Goal: Task Accomplishment & Management: Complete application form

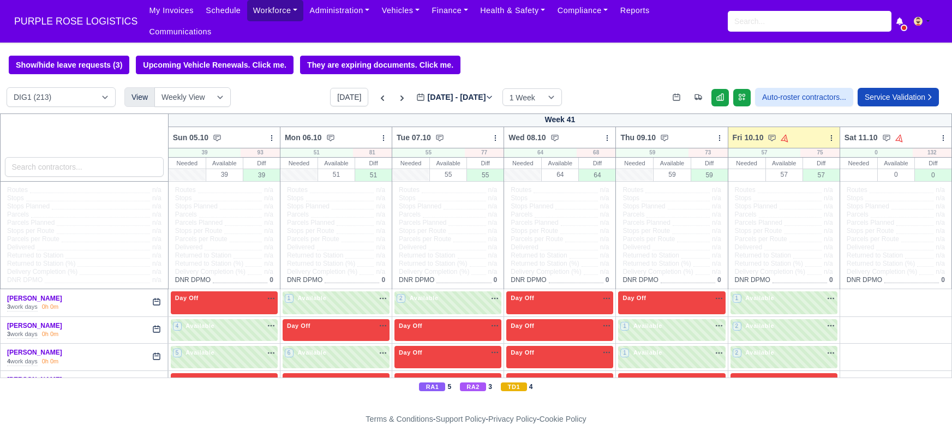
click at [260, 10] on link "Workforce" at bounding box center [275, 10] width 57 height 21
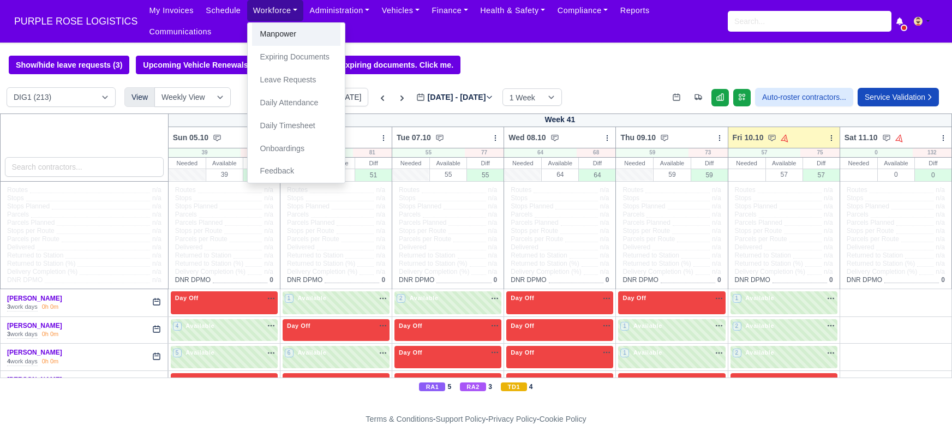
click at [260, 41] on link "Manpower" at bounding box center [296, 34] width 88 height 23
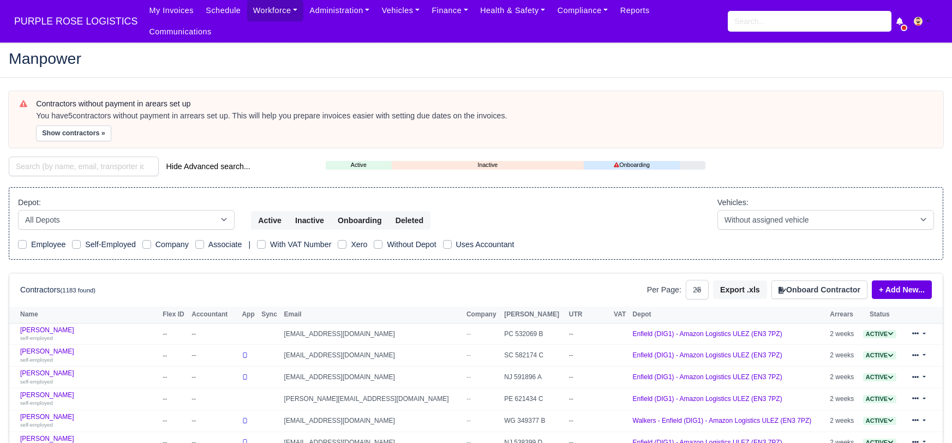
select select "25"
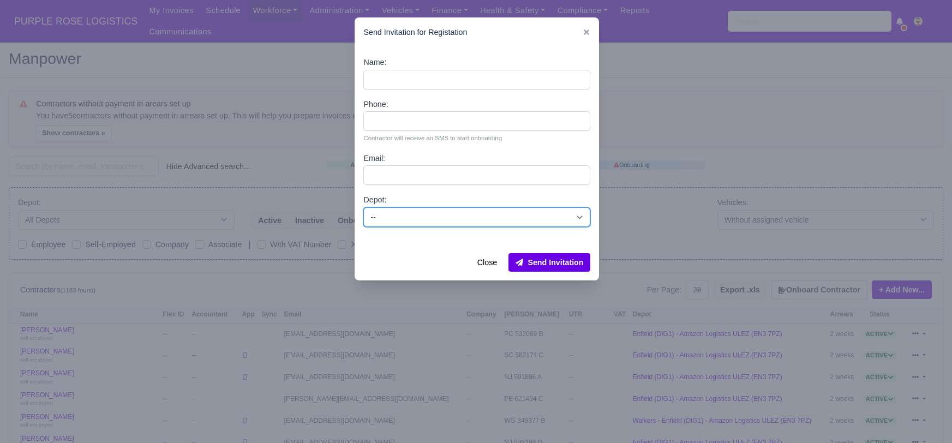
click at [441, 211] on select "-- Enfield (DIG1) - Amazon Logistics ULEZ (EN3 7PZ) Harlow (DHW1) - Amazon Logi…" at bounding box center [477, 217] width 227 height 20
select select "1"
click at [364, 207] on select "-- Enfield (DIG1) - Amazon Logistics ULEZ (EN3 7PZ) Harlow (DHW1) - Amazon Logi…" at bounding box center [477, 217] width 227 height 20
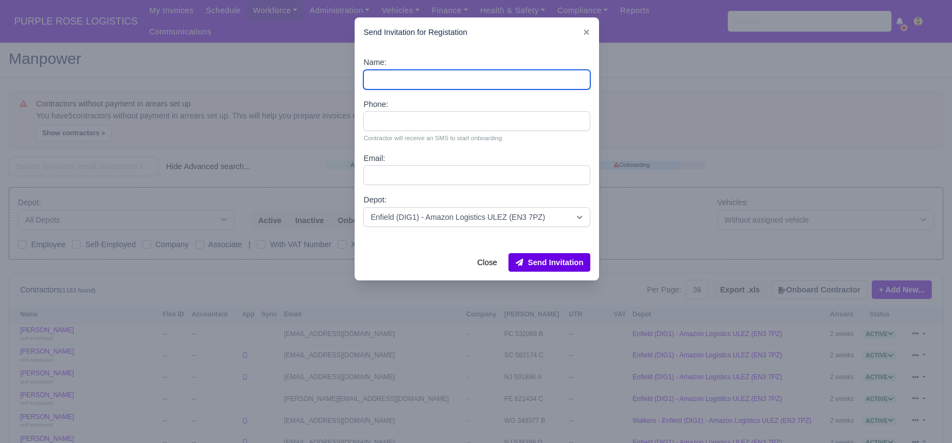
click at [385, 78] on input "Name:" at bounding box center [477, 80] width 227 height 20
paste input "[PERSON_NAME]"
type input "[PERSON_NAME]"
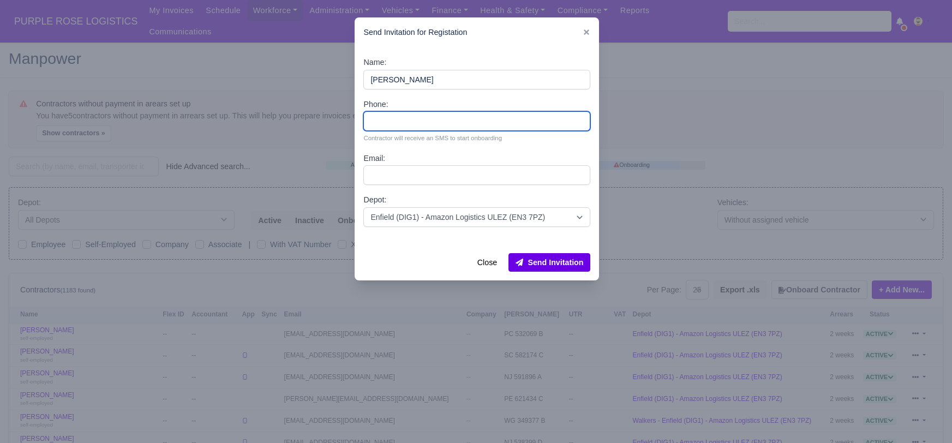
click at [416, 124] on input "Phone:" at bounding box center [477, 121] width 227 height 20
paste input "7497677588"
type input "7497677588"
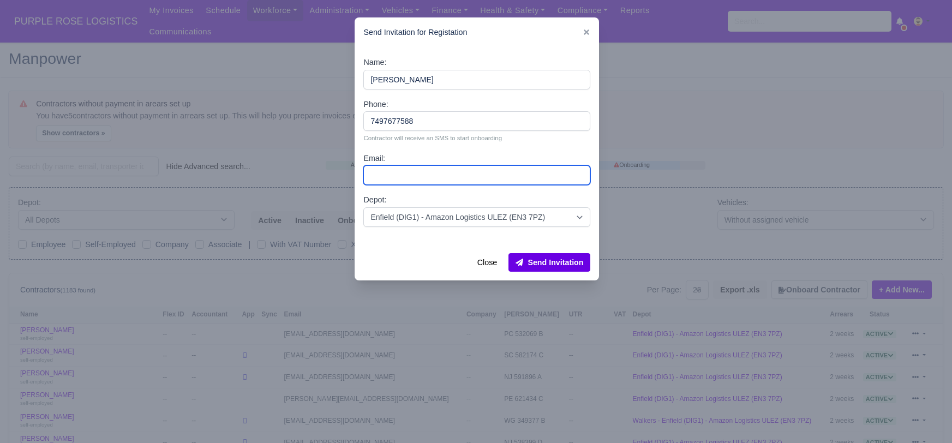
click at [391, 171] on input "Email:" at bounding box center [477, 175] width 227 height 20
paste input "[EMAIL_ADDRESS][DOMAIN_NAME]"
type input "[EMAIL_ADDRESS][DOMAIN_NAME]"
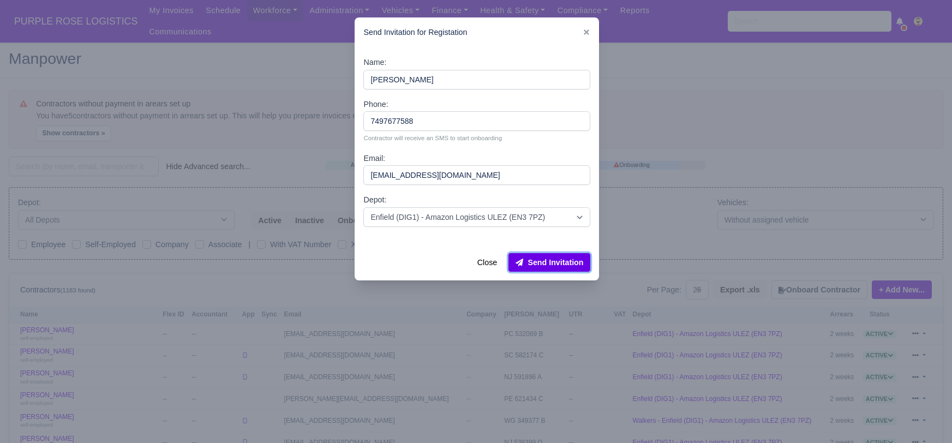
click at [557, 263] on button "Send Invitation" at bounding box center [550, 262] width 82 height 19
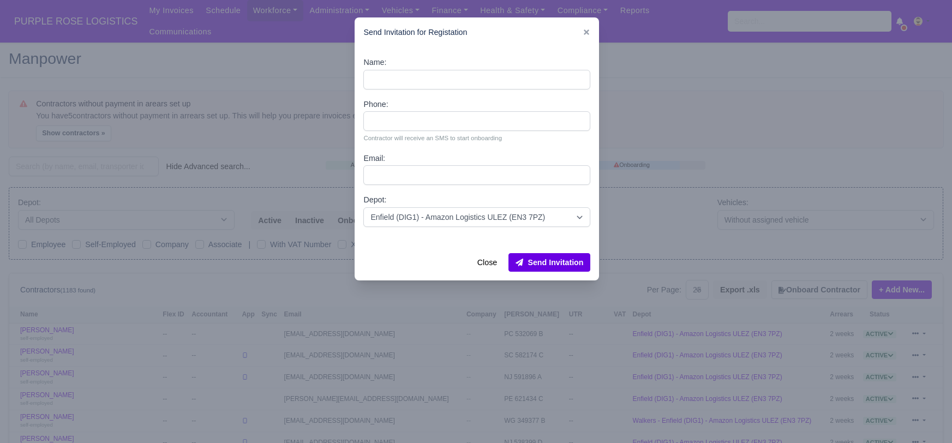
click at [101, 150] on div at bounding box center [476, 221] width 952 height 443
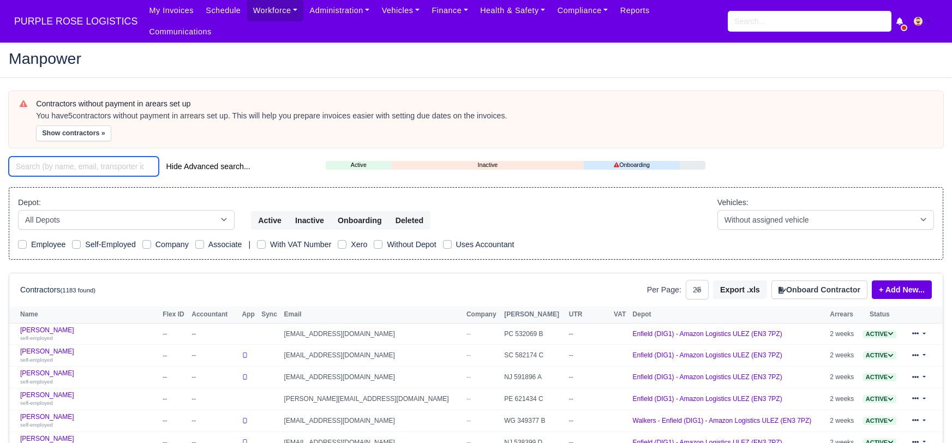
click at [101, 157] on input "search" at bounding box center [84, 167] width 150 height 20
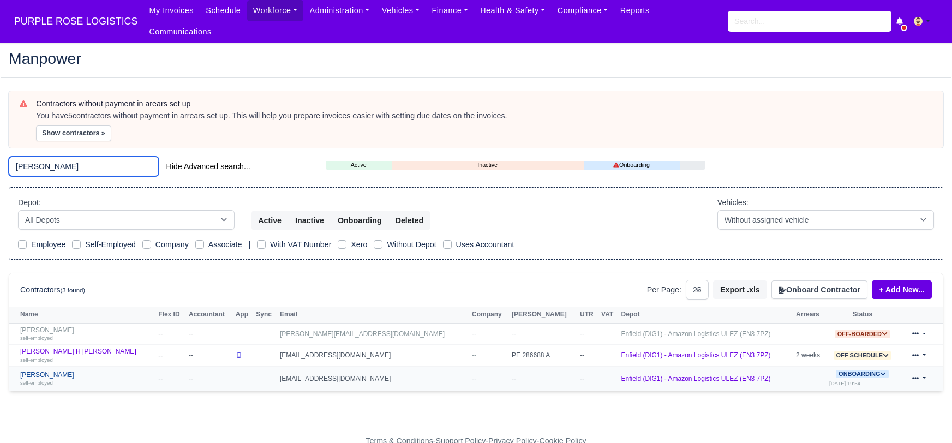
type input "syed"
click at [29, 371] on link "Syed Alam self-employed" at bounding box center [86, 379] width 133 height 16
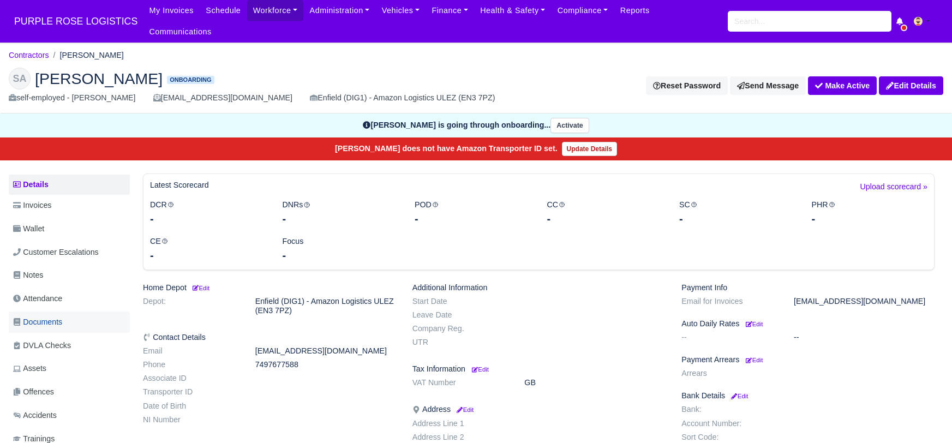
click at [57, 316] on span "Documents" at bounding box center [37, 322] width 49 height 13
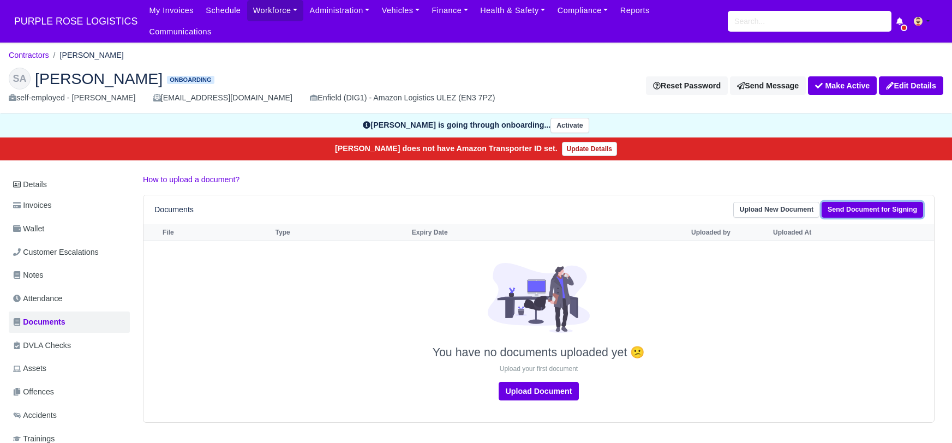
click at [867, 202] on link "Send Document for Signing" at bounding box center [873, 210] width 102 height 16
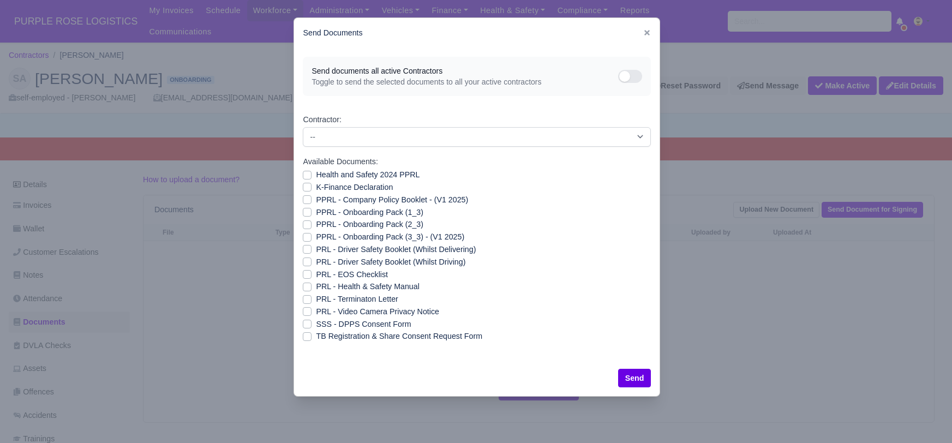
click at [316, 325] on label "SSS - DPPS Consent Form" at bounding box center [363, 324] width 95 height 13
click at [310, 325] on input "SSS - DPPS Consent Form" at bounding box center [307, 322] width 9 height 9
checkbox input "true"
click at [628, 371] on button "Send" at bounding box center [634, 378] width 33 height 19
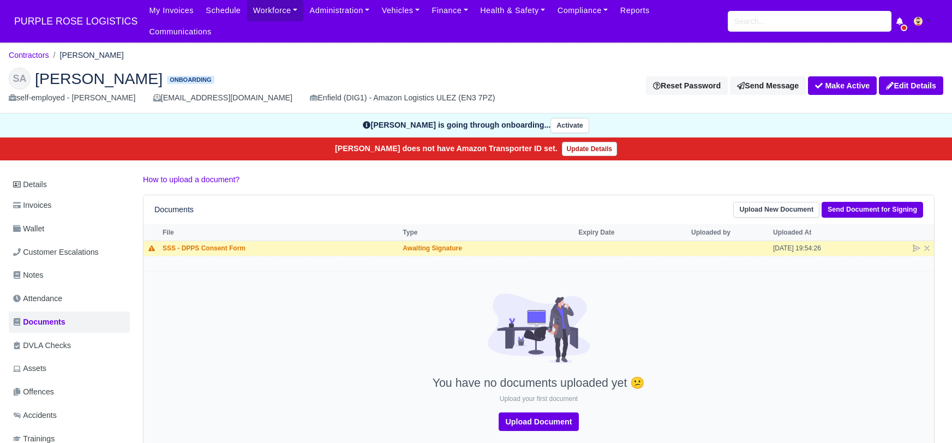
click at [263, 320] on div at bounding box center [538, 335] width 785 height 83
click at [341, 274] on td "You have no documents uploaded yet 😕 Upload your first document Upload Document" at bounding box center [539, 362] width 791 height 182
click at [340, 343] on div at bounding box center [538, 335] width 785 height 83
